Goal: Find specific page/section: Find specific page/section

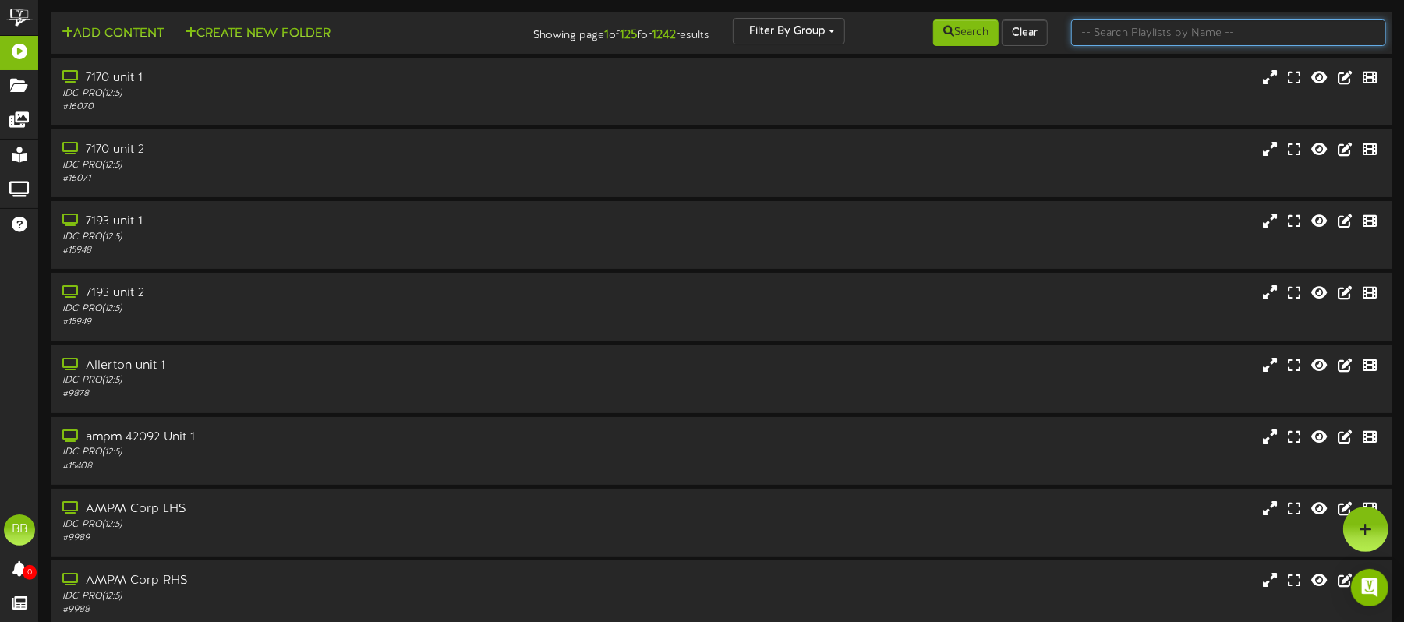
click at [1155, 38] on input "text" at bounding box center [1228, 32] width 315 height 27
type input "42851"
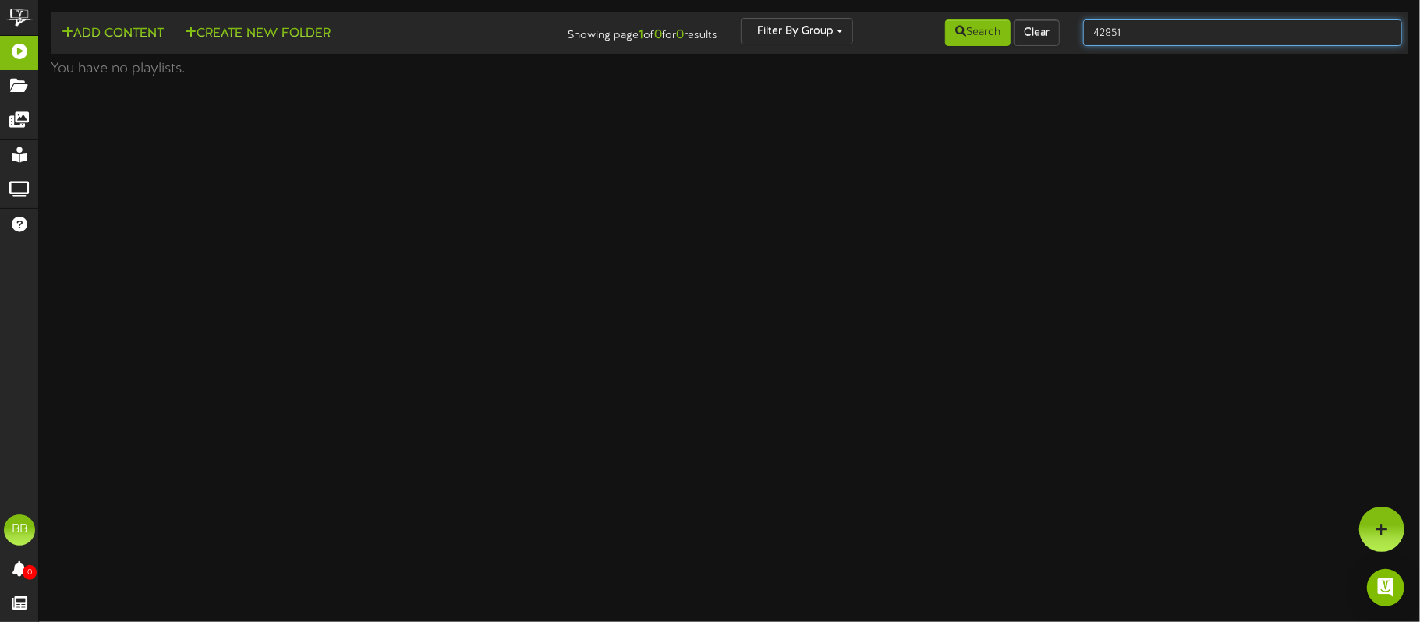
click at [1148, 29] on input "42851" at bounding box center [1242, 32] width 319 height 27
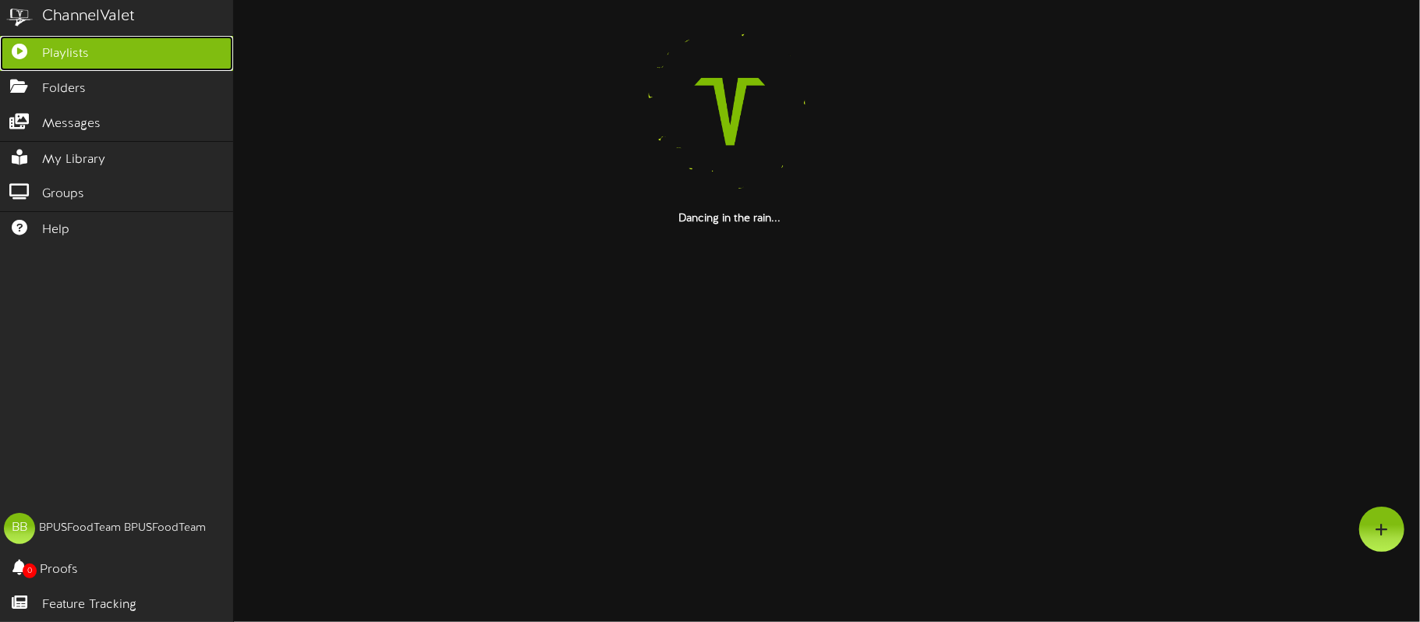
click at [64, 56] on span "Playlists" at bounding box center [65, 54] width 47 height 18
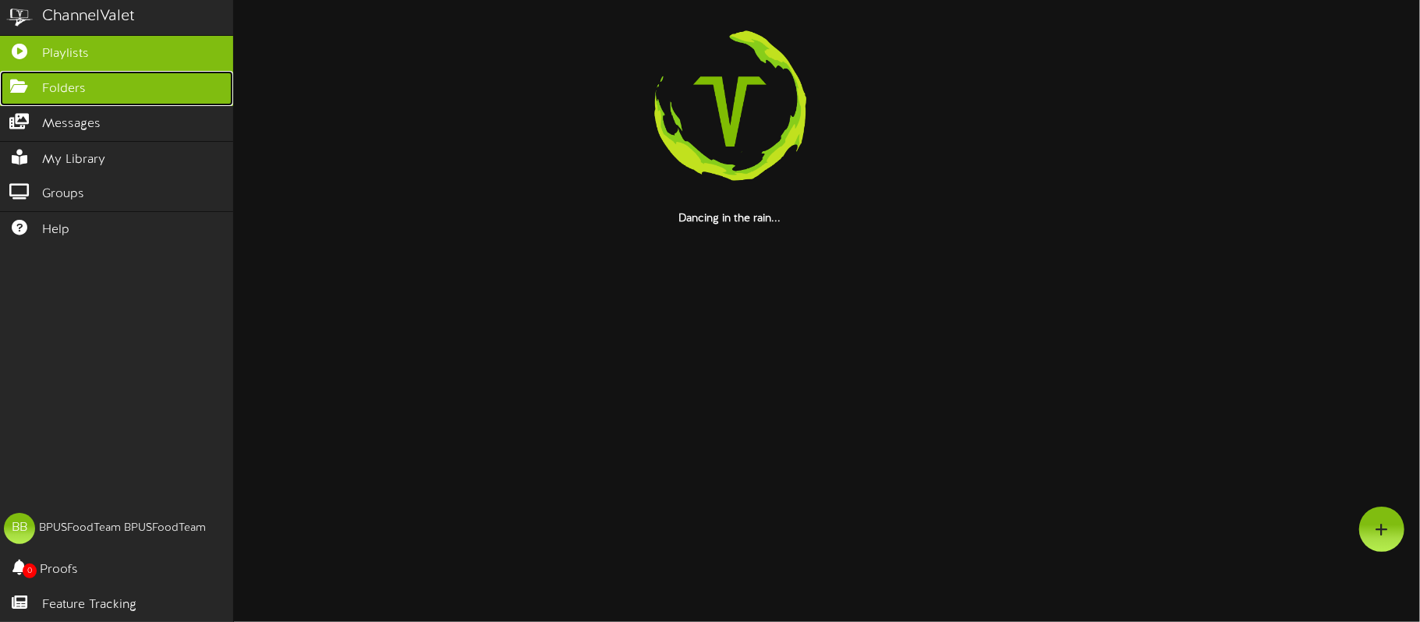
click at [63, 82] on span "Folders" at bounding box center [64, 89] width 44 height 18
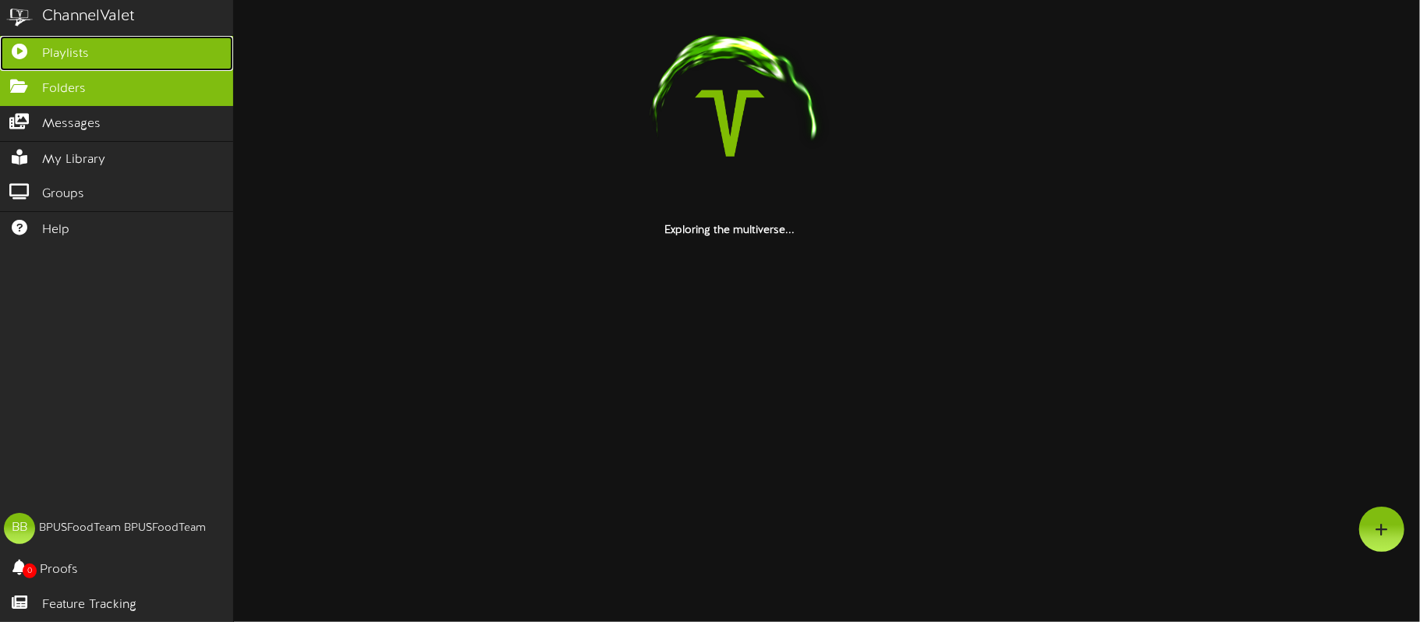
click at [65, 47] on span "Playlists" at bounding box center [65, 54] width 47 height 18
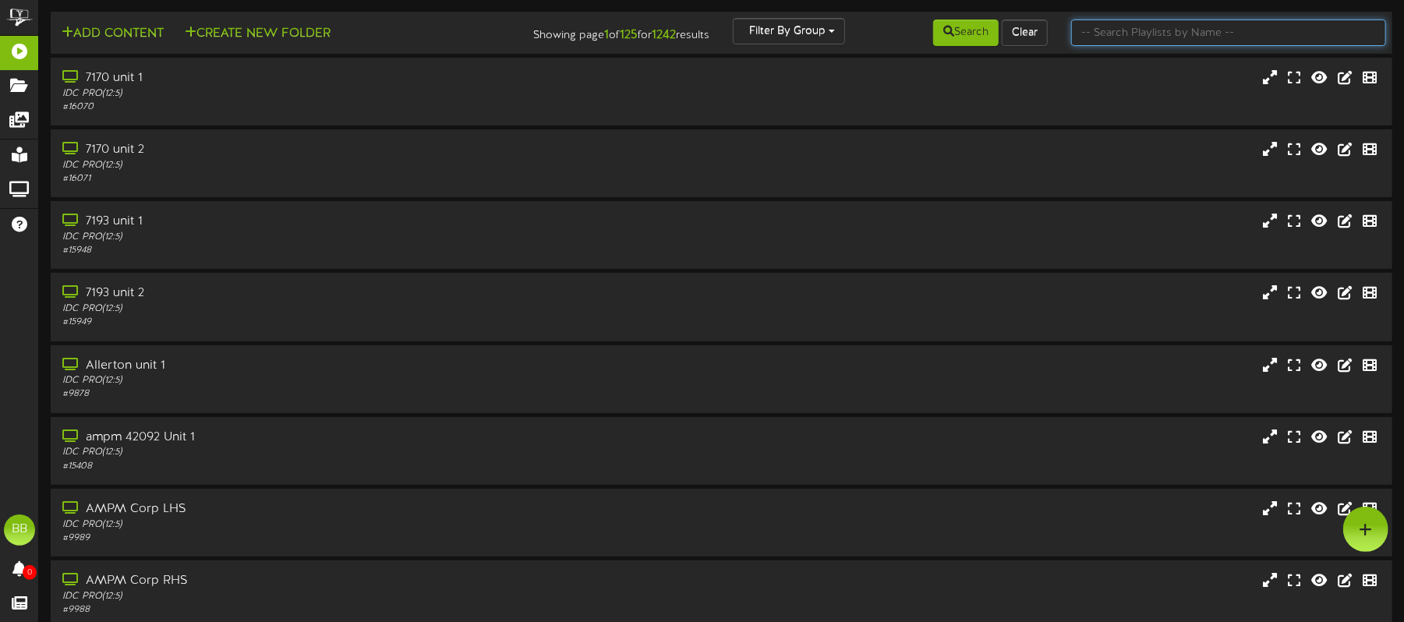
click at [1121, 31] on input "text" at bounding box center [1228, 32] width 315 height 27
type input "42851"
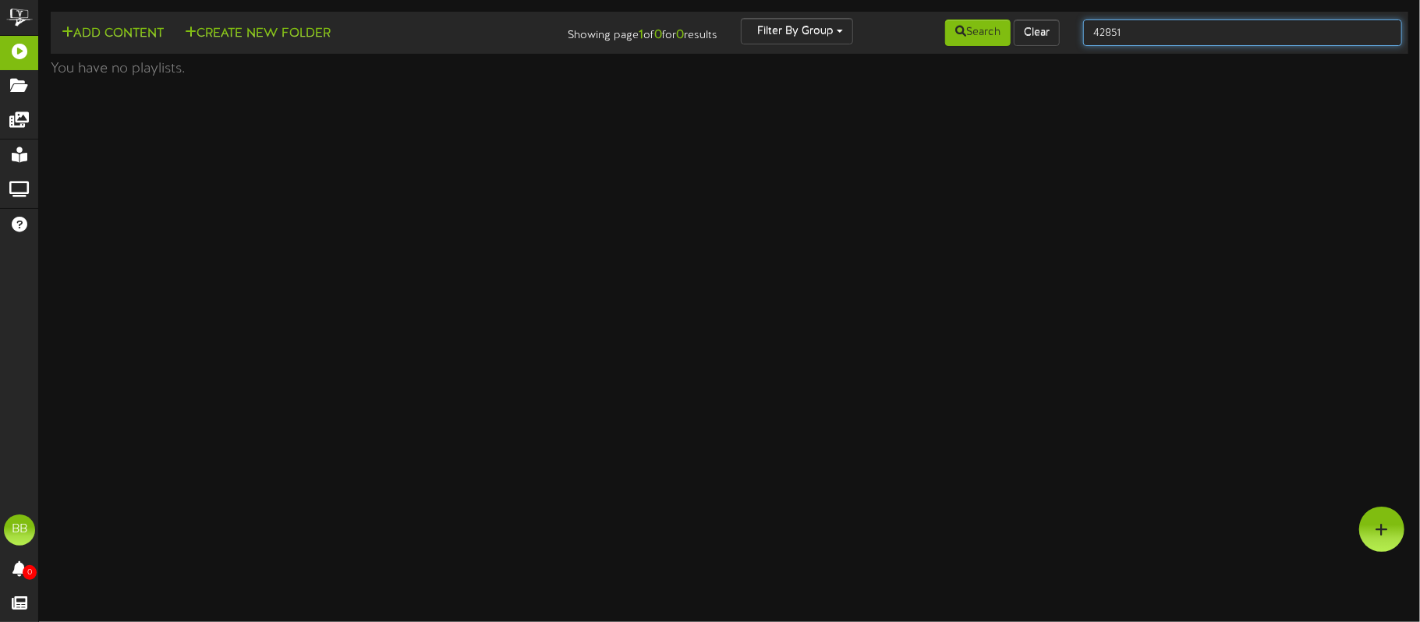
click at [1121, 31] on input "42851" at bounding box center [1242, 32] width 319 height 27
type input "4"
drag, startPoint x: 739, startPoint y: 263, endPoint x: 600, endPoint y: 182, distance: 160.7
click at [737, 85] on html "ChannelValet Playlists Folders Messages My Library Groups Help BB BPUSFoodTeam …" at bounding box center [710, 42] width 1420 height 85
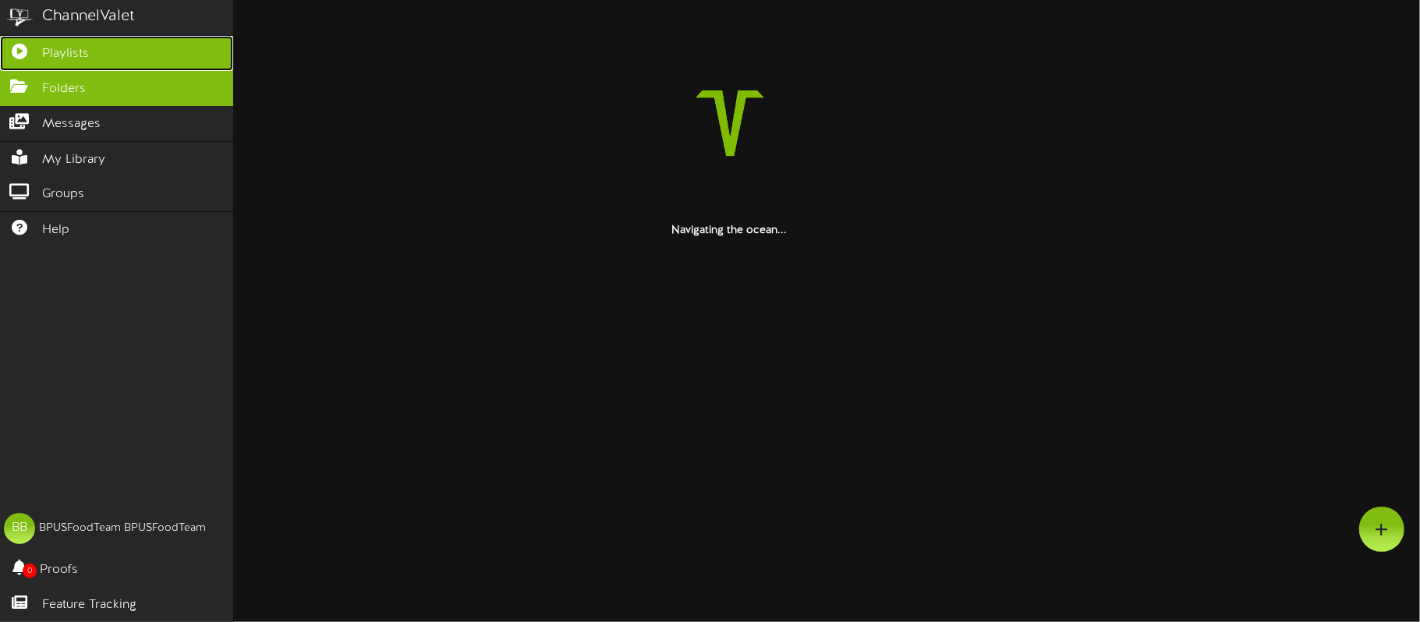
click at [16, 50] on icon at bounding box center [19, 50] width 39 height 12
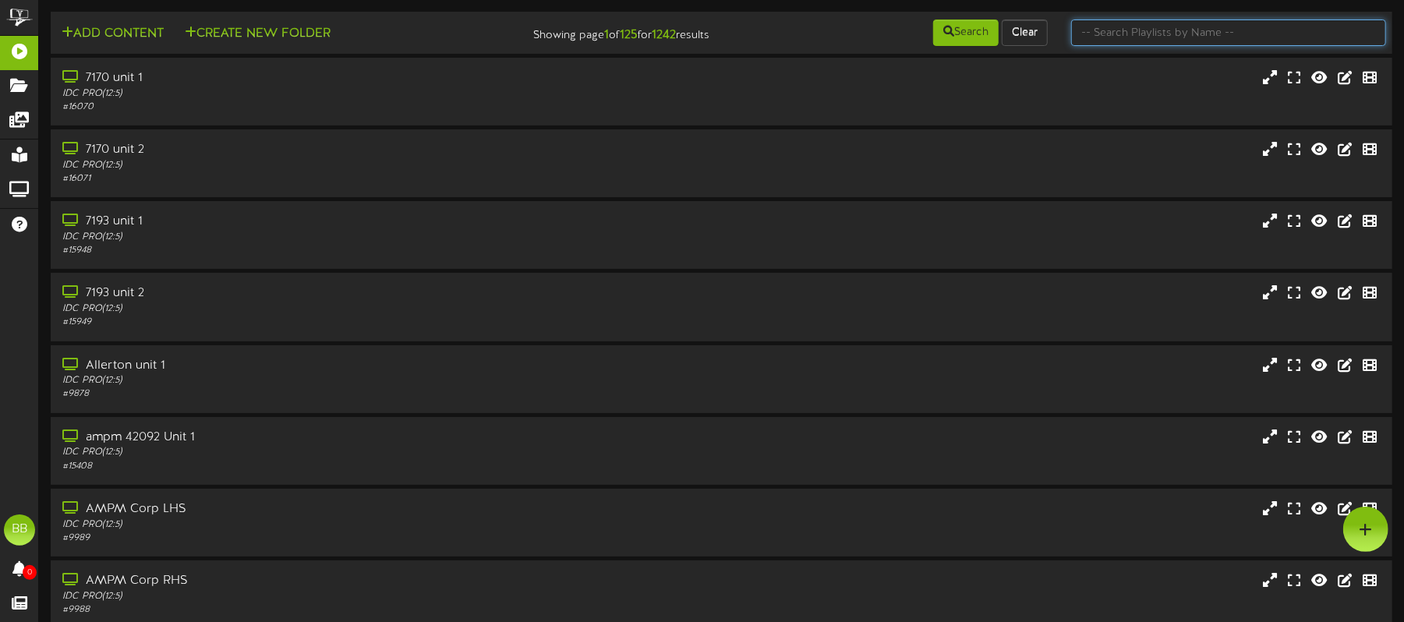
click at [1146, 38] on input "text" at bounding box center [1228, 32] width 315 height 27
type input "rye"
click at [1182, 30] on input "text" at bounding box center [1228, 32] width 315 height 27
type input "428"
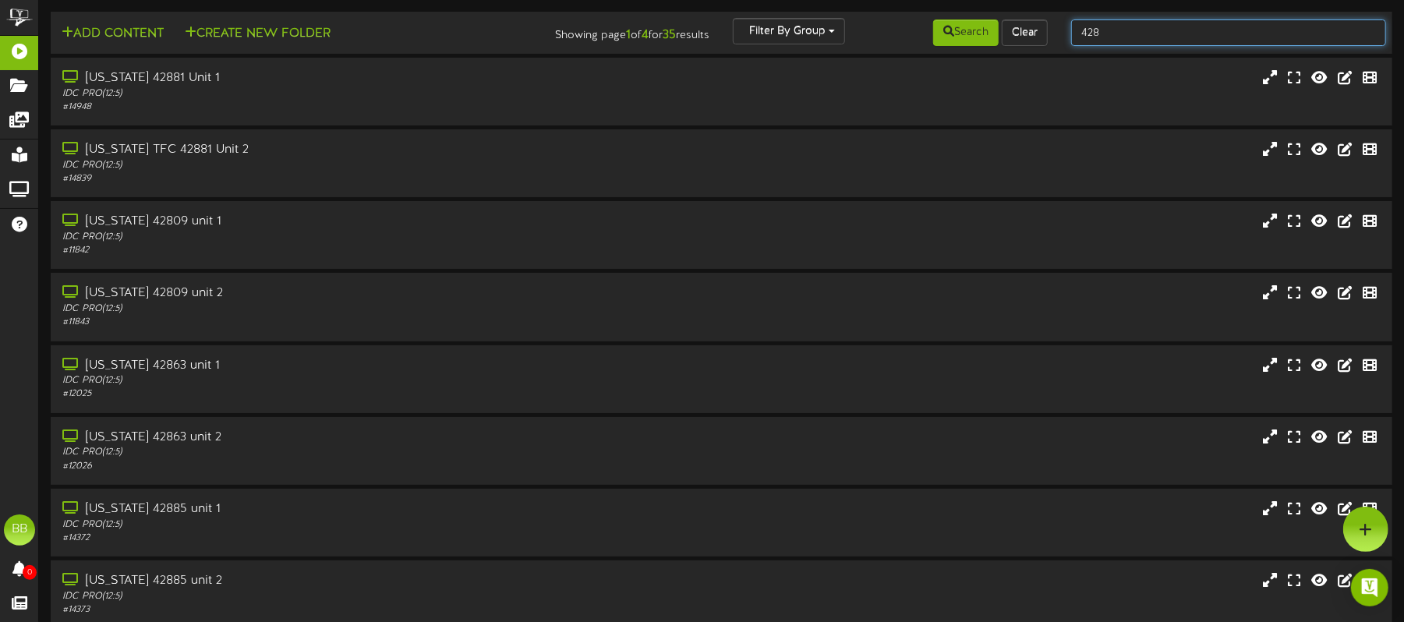
click at [1113, 25] on input "428" at bounding box center [1228, 32] width 315 height 27
type input "4285"
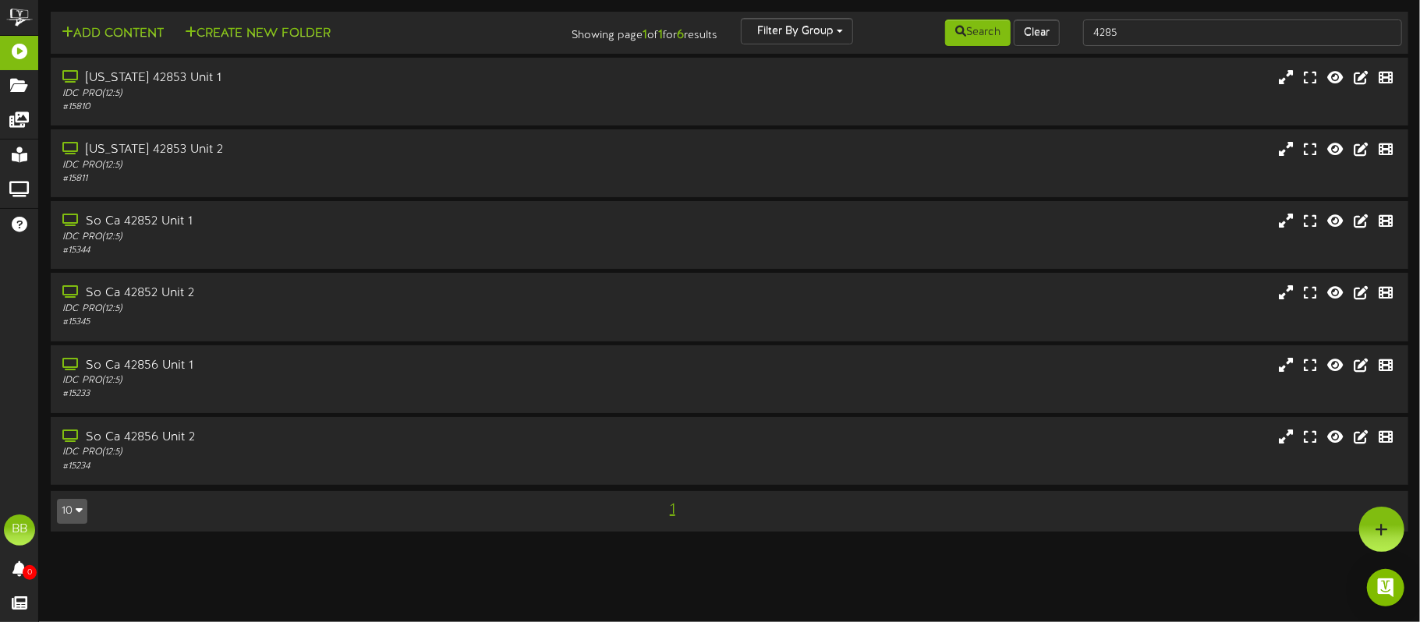
click at [75, 512] on button "10" at bounding box center [72, 511] width 30 height 25
click at [76, 453] on div "50" at bounding box center [73, 457] width 30 height 23
